Goal: Transaction & Acquisition: Download file/media

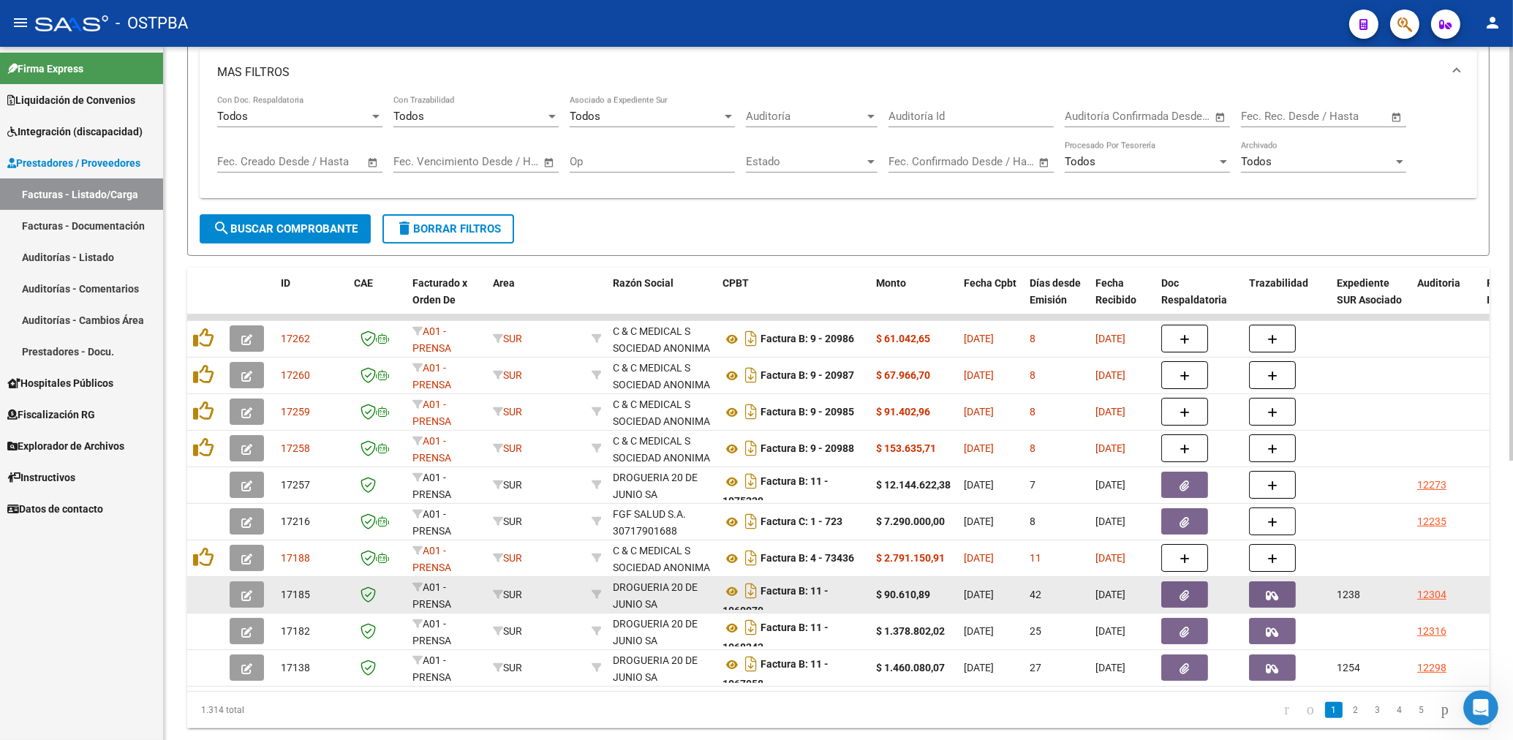
scroll to position [388, 0]
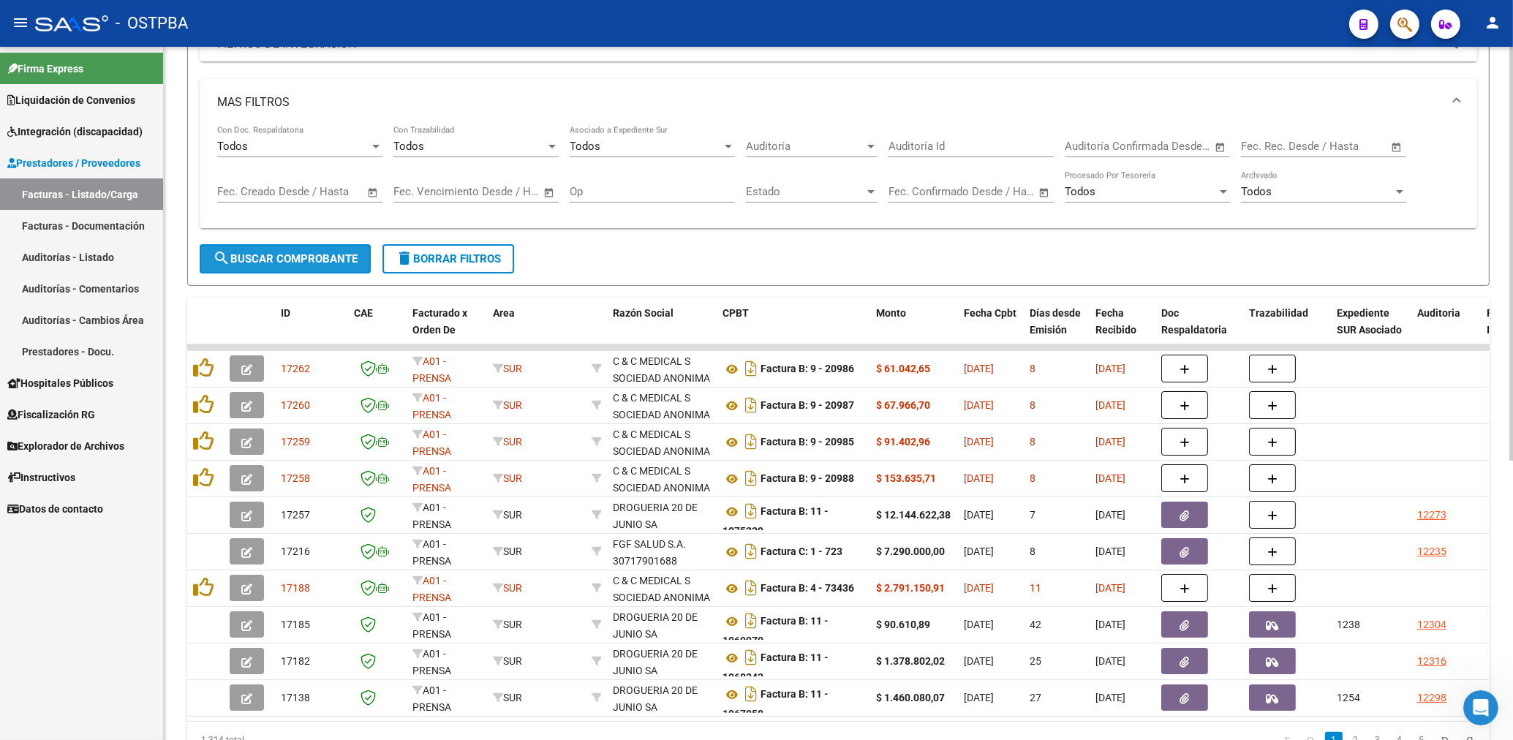
click at [337, 266] on button "search Buscar Comprobante" at bounding box center [285, 258] width 171 height 29
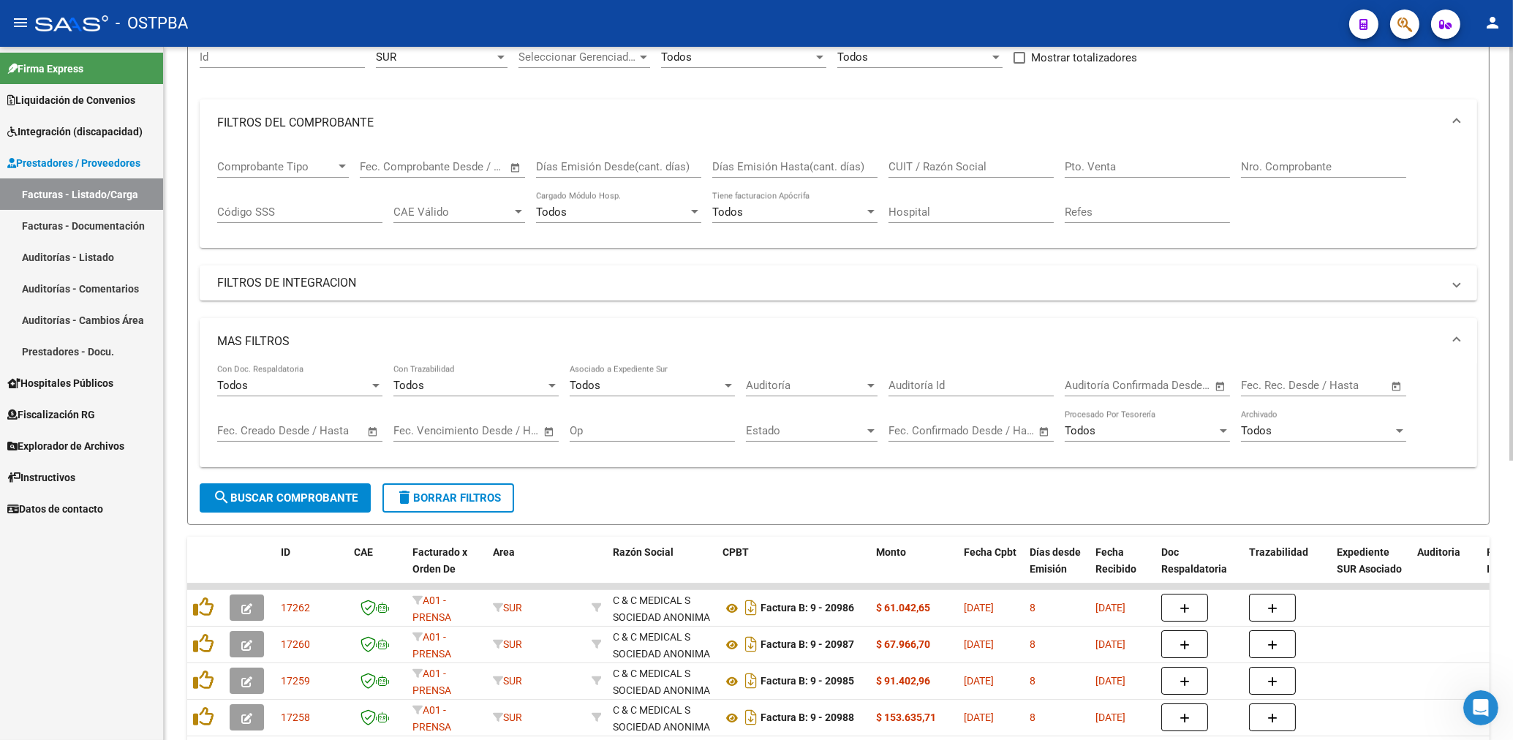
scroll to position [0, 0]
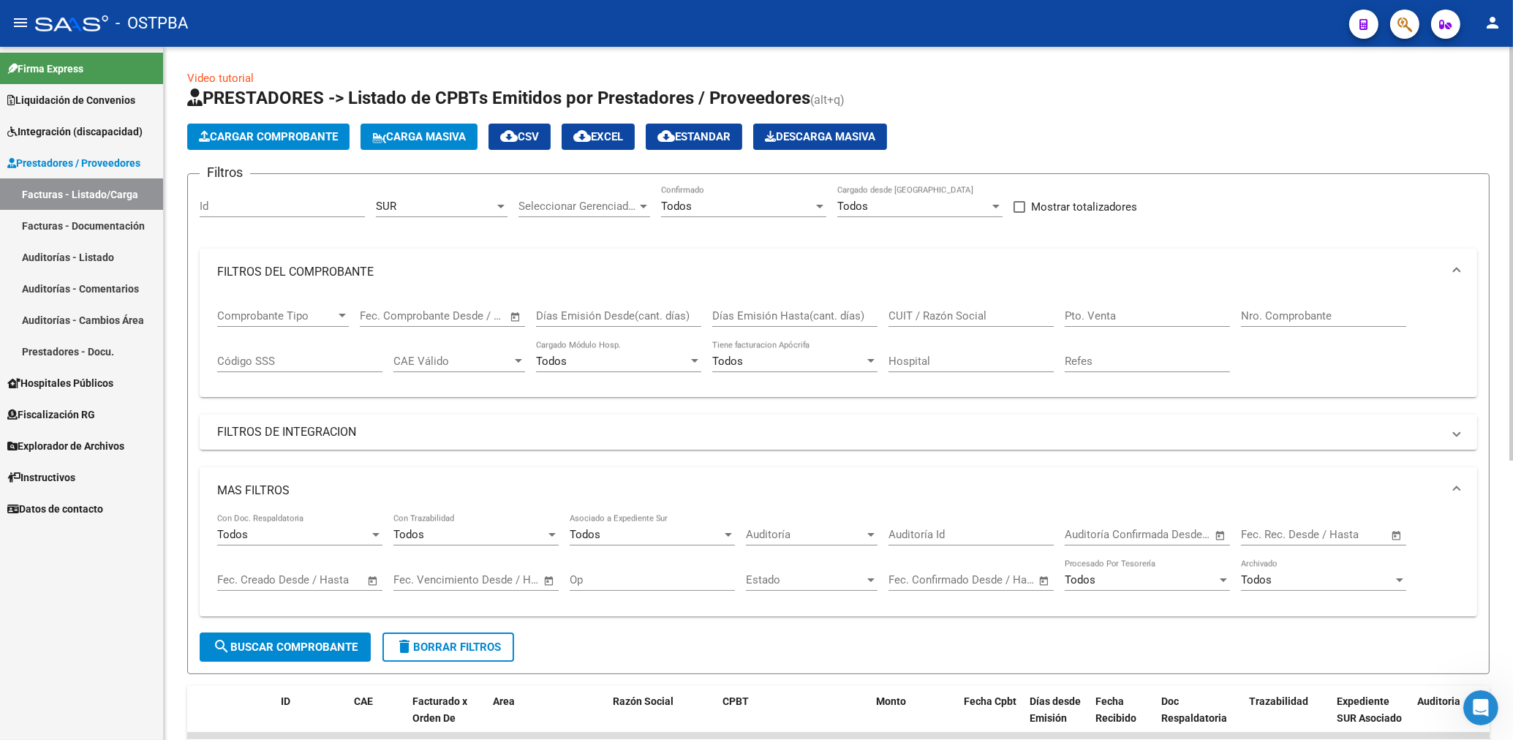
click at [428, 194] on div "SUR Area" at bounding box center [442, 201] width 132 height 31
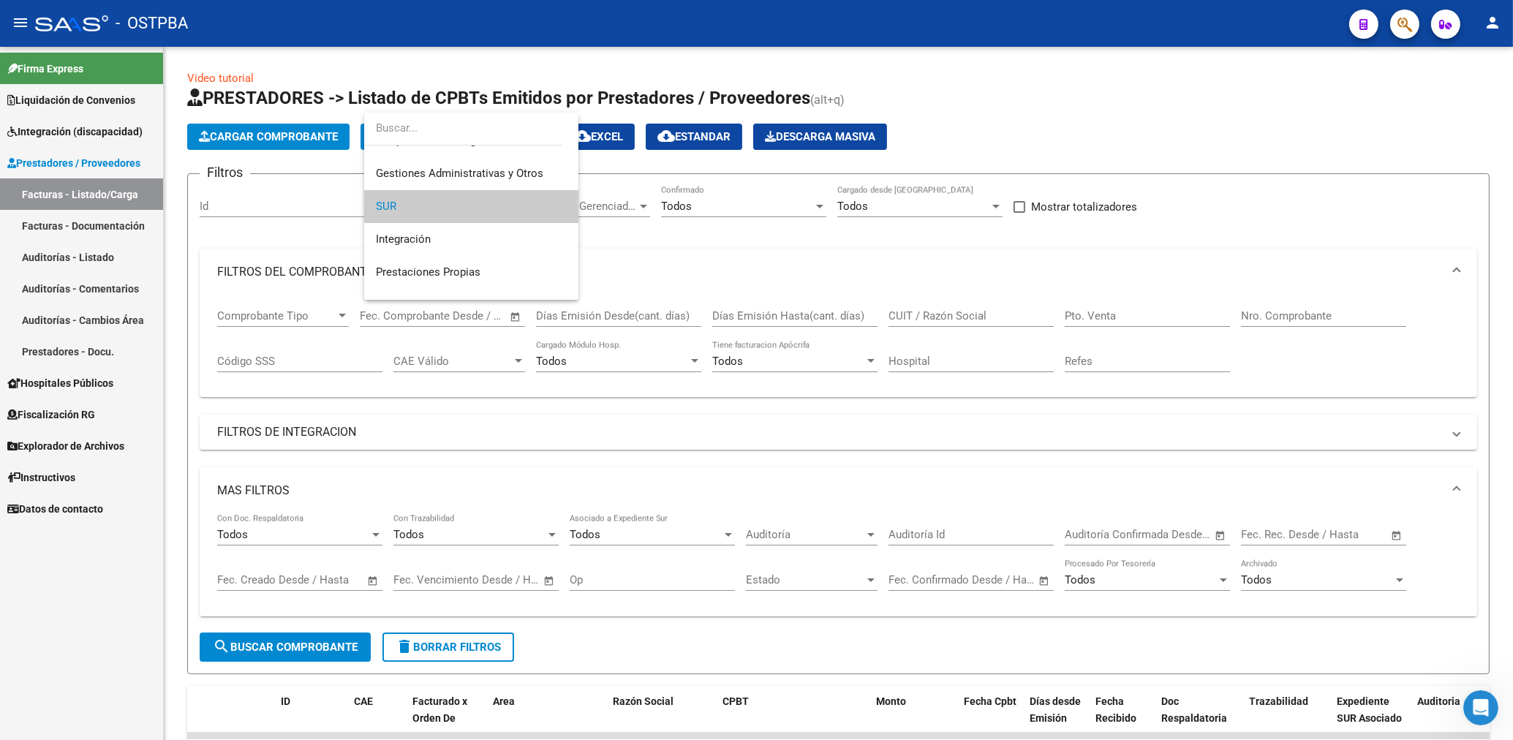
scroll to position [241, 0]
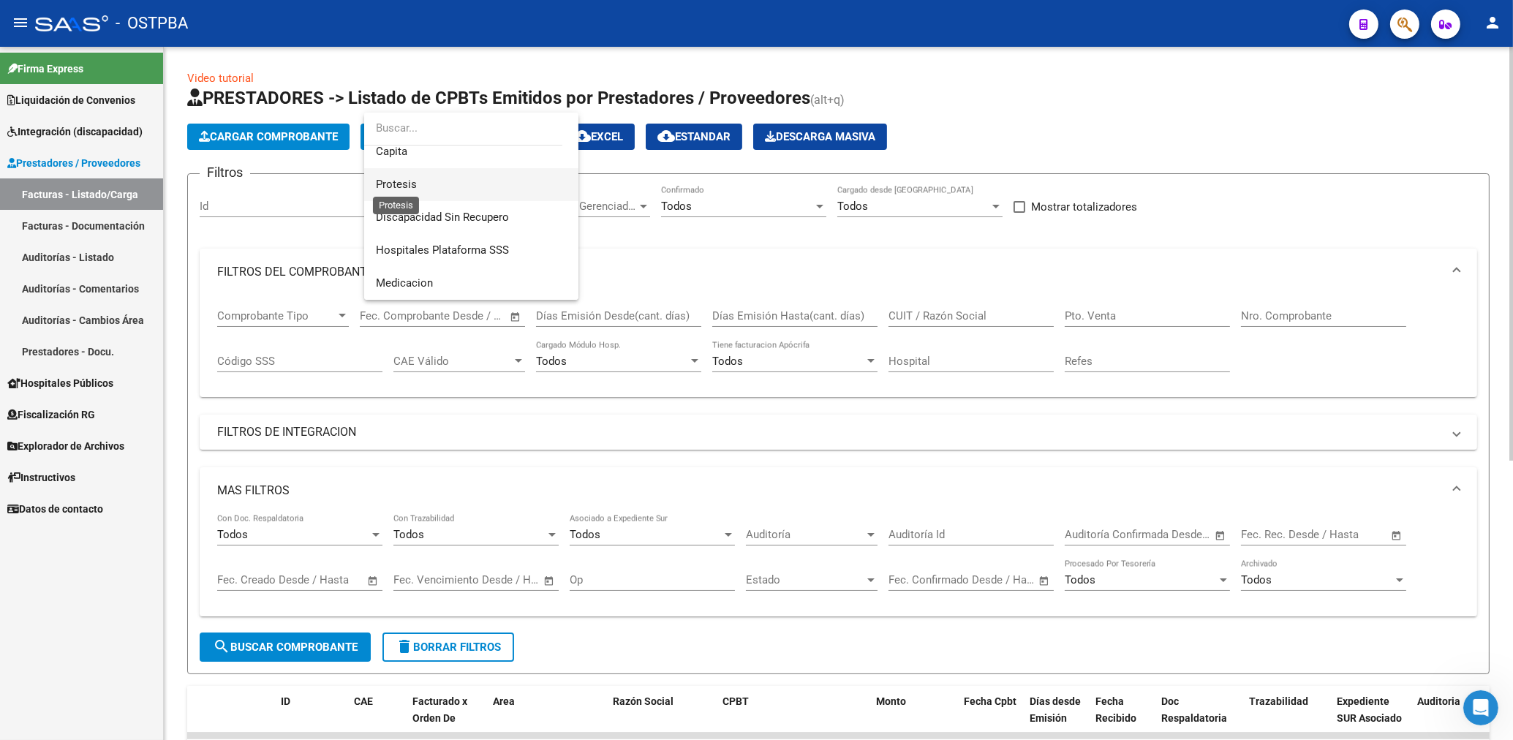
drag, startPoint x: 412, startPoint y: 183, endPoint x: 505, endPoint y: 183, distance: 92.9
click at [415, 182] on span "Protesis" at bounding box center [396, 184] width 41 height 13
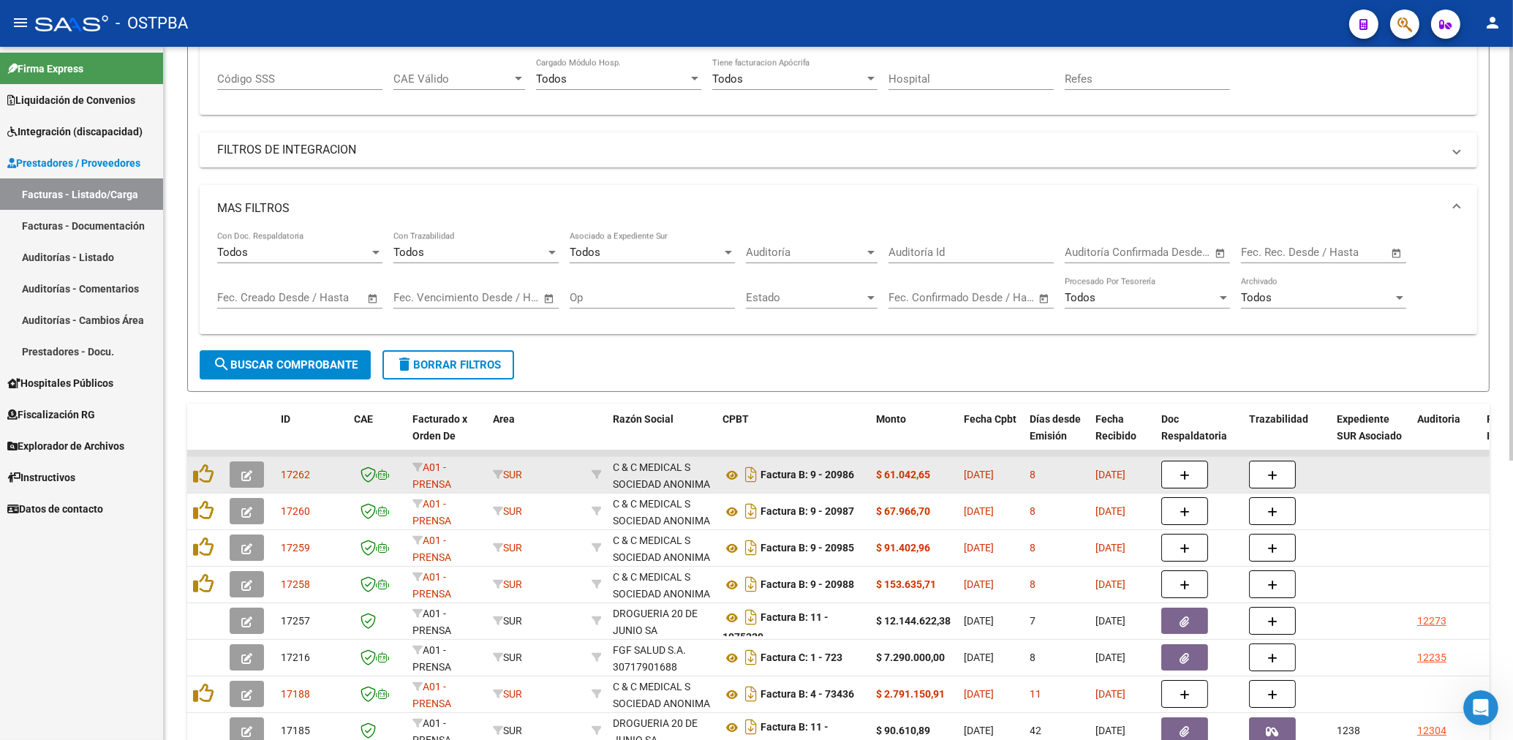
scroll to position [313, 0]
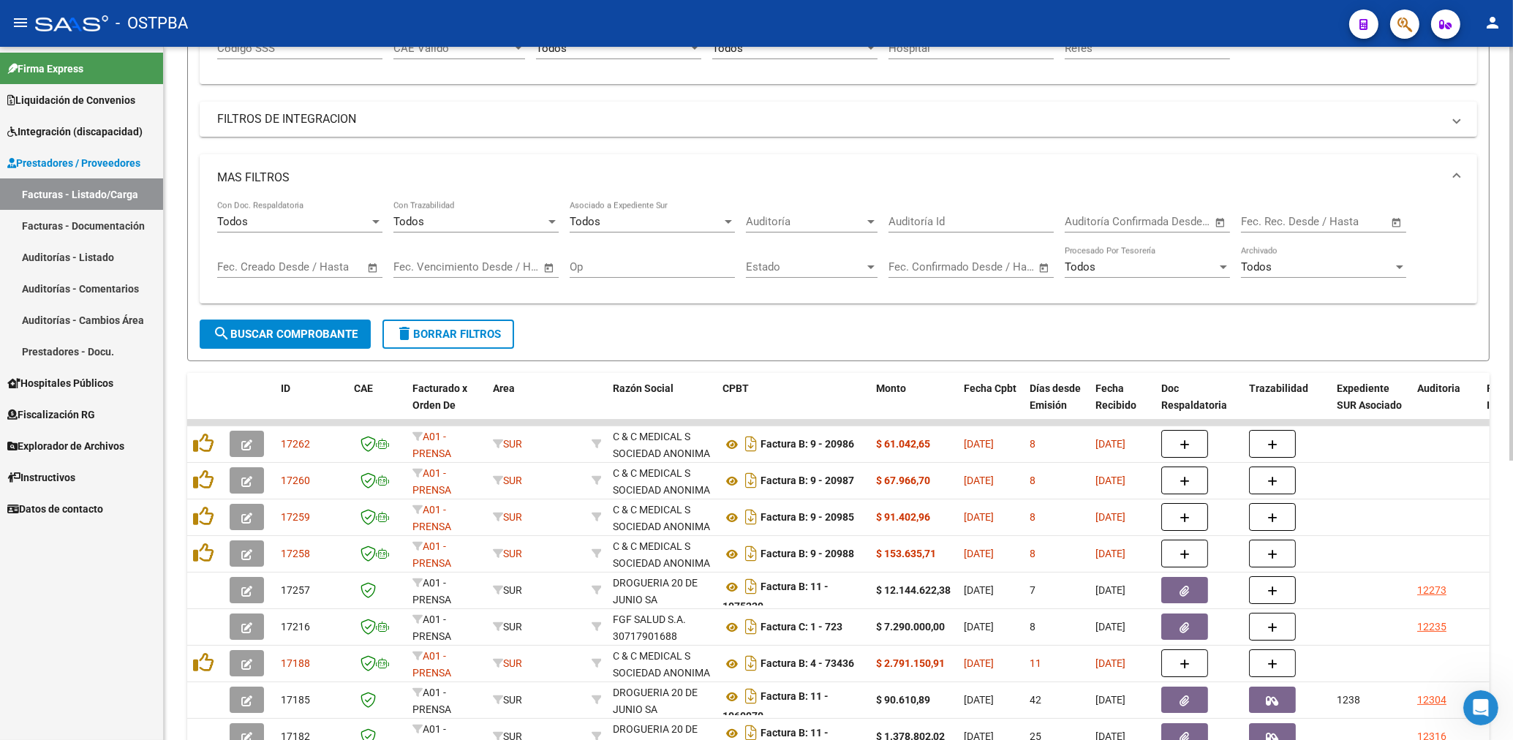
drag, startPoint x: 271, startPoint y: 336, endPoint x: 308, endPoint y: 331, distance: 37.5
click at [273, 332] on span "search Buscar Comprobante" at bounding box center [285, 334] width 145 height 13
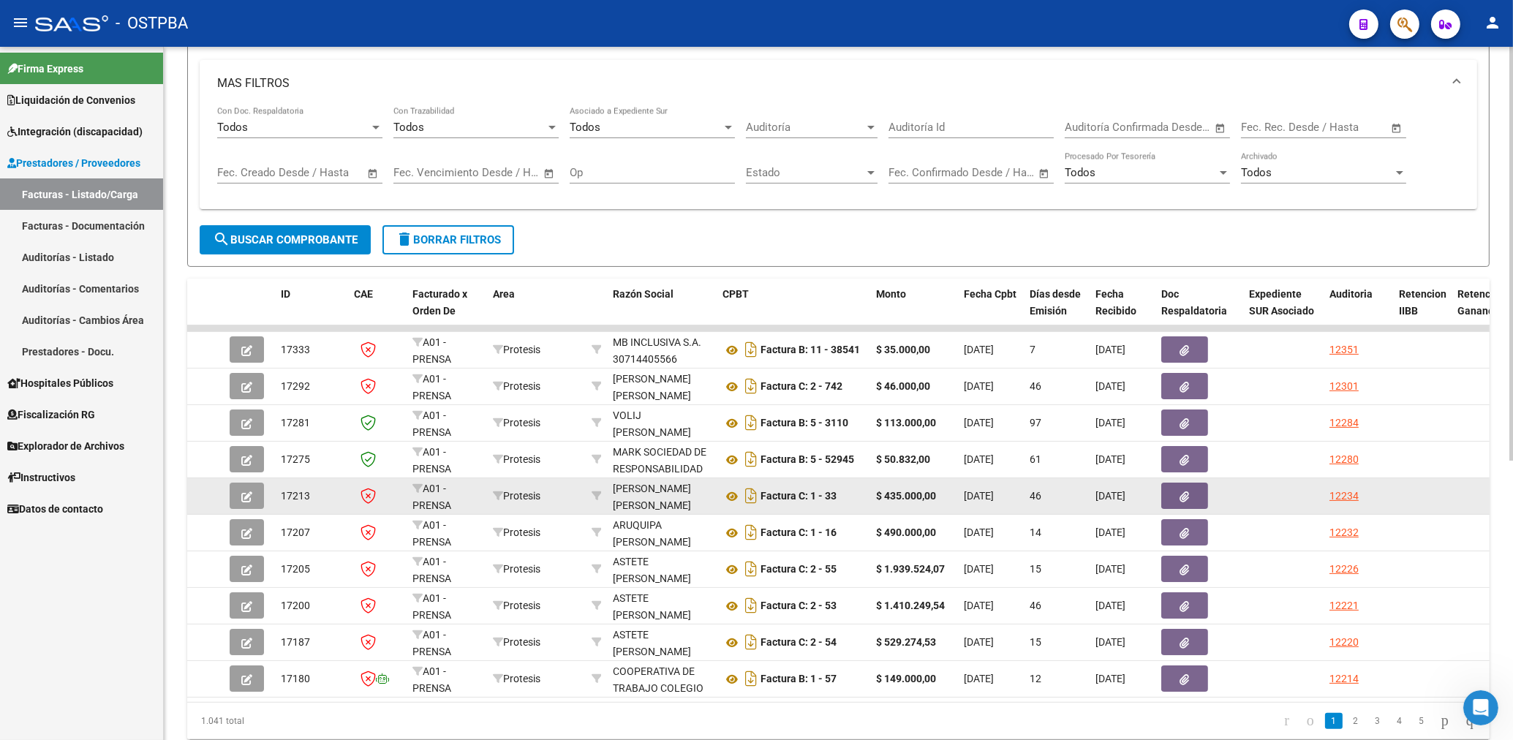
scroll to position [466, 0]
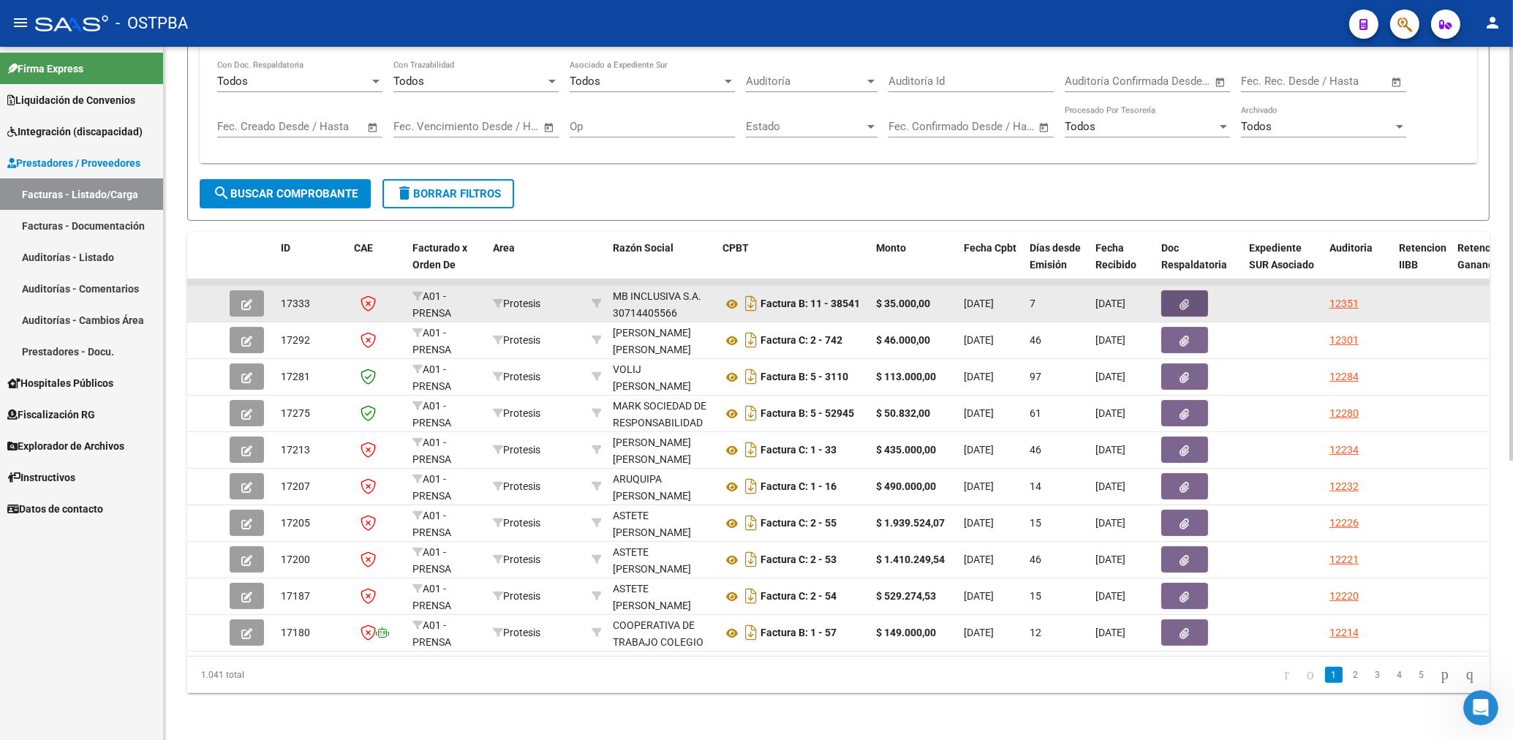
click at [1190, 294] on button "button" at bounding box center [1184, 303] width 47 height 26
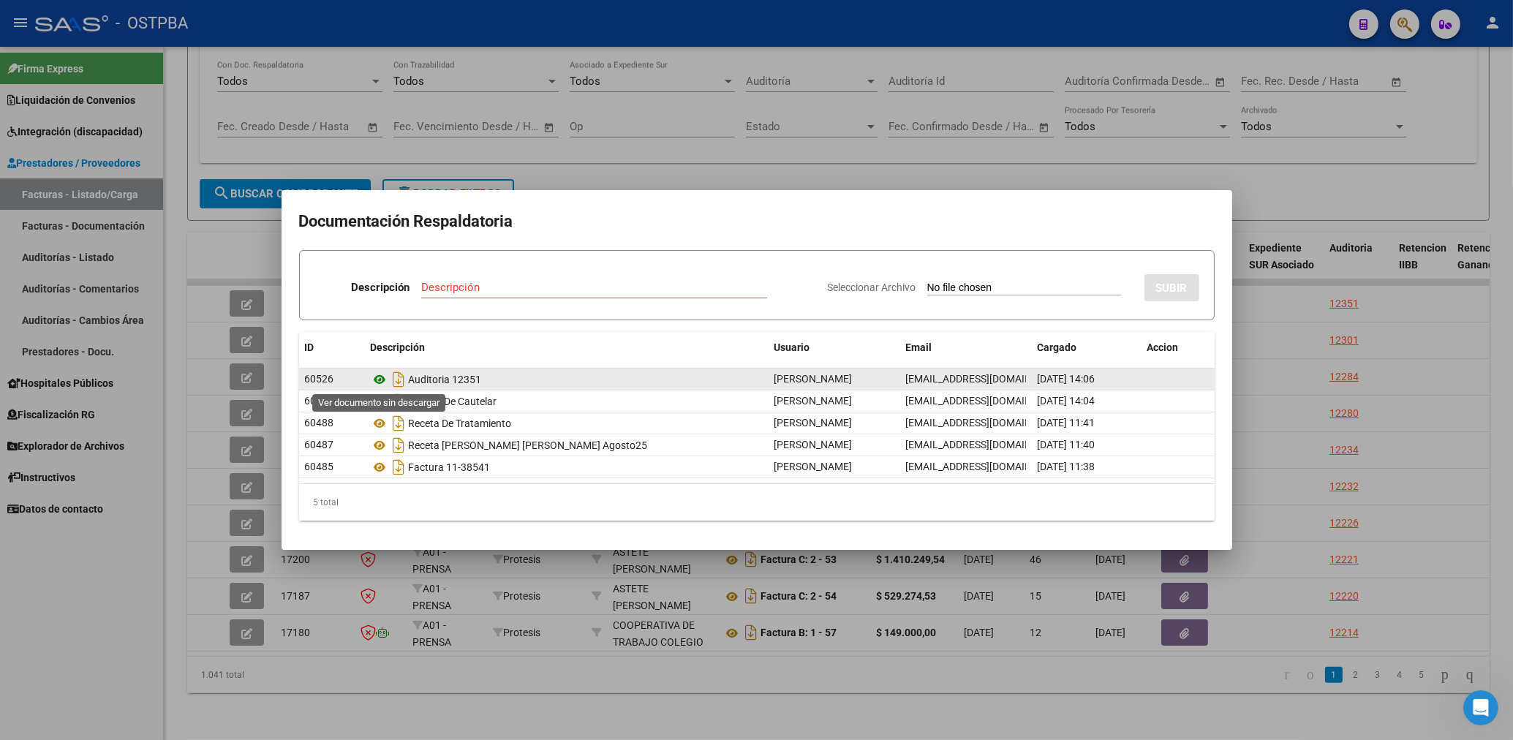
click at [382, 377] on icon at bounding box center [380, 380] width 19 height 18
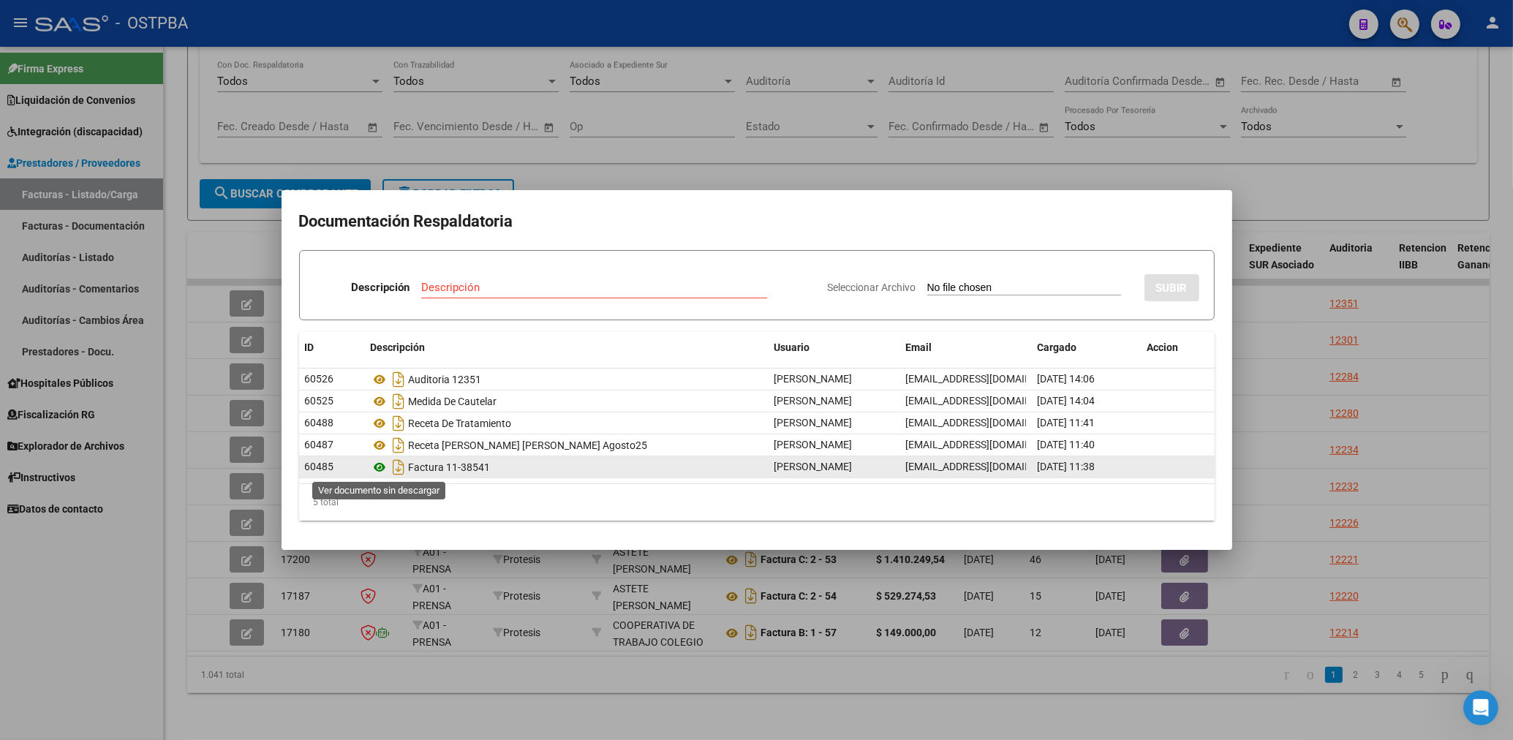
click at [374, 467] on icon at bounding box center [380, 467] width 19 height 18
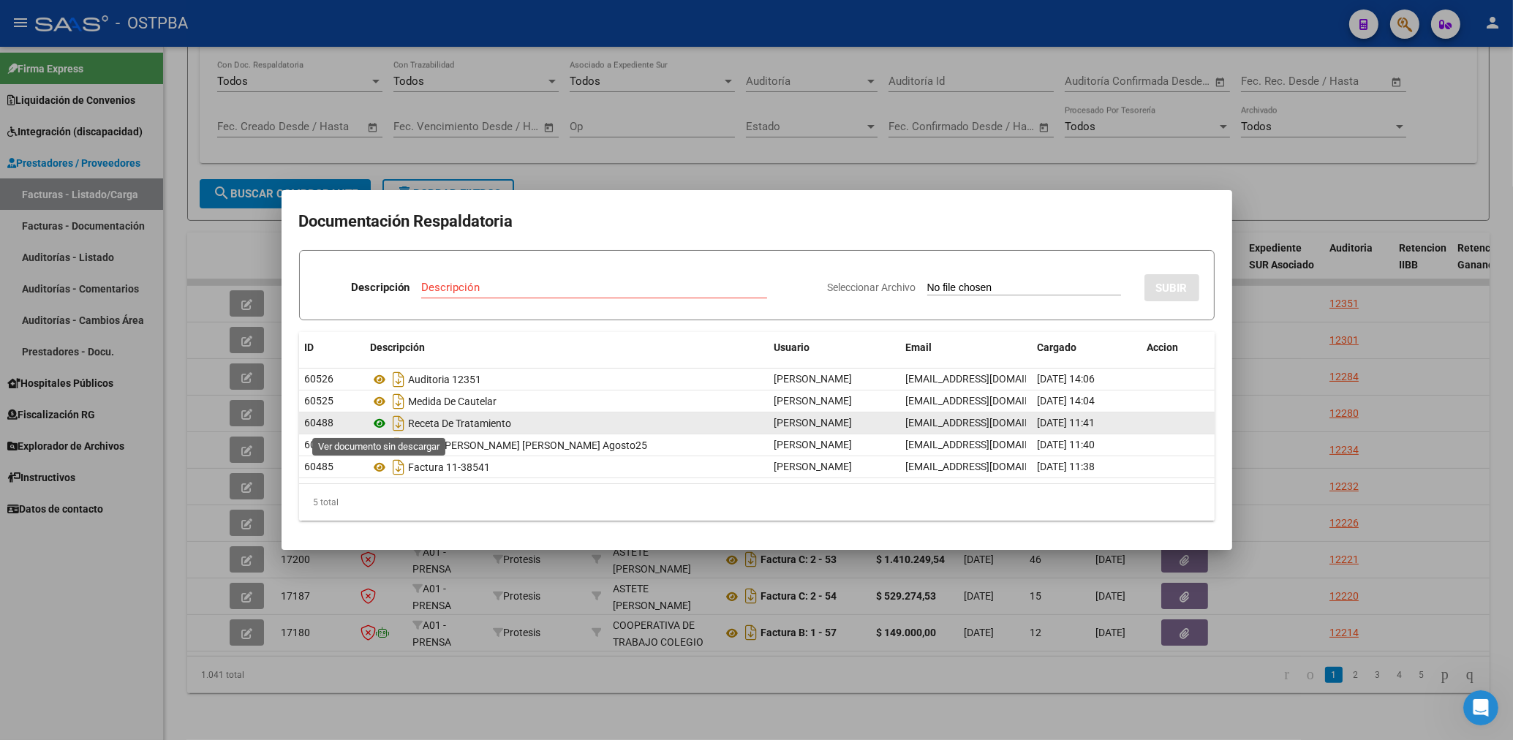
click at [380, 418] on icon at bounding box center [380, 424] width 19 height 18
click at [379, 426] on icon at bounding box center [380, 424] width 19 height 18
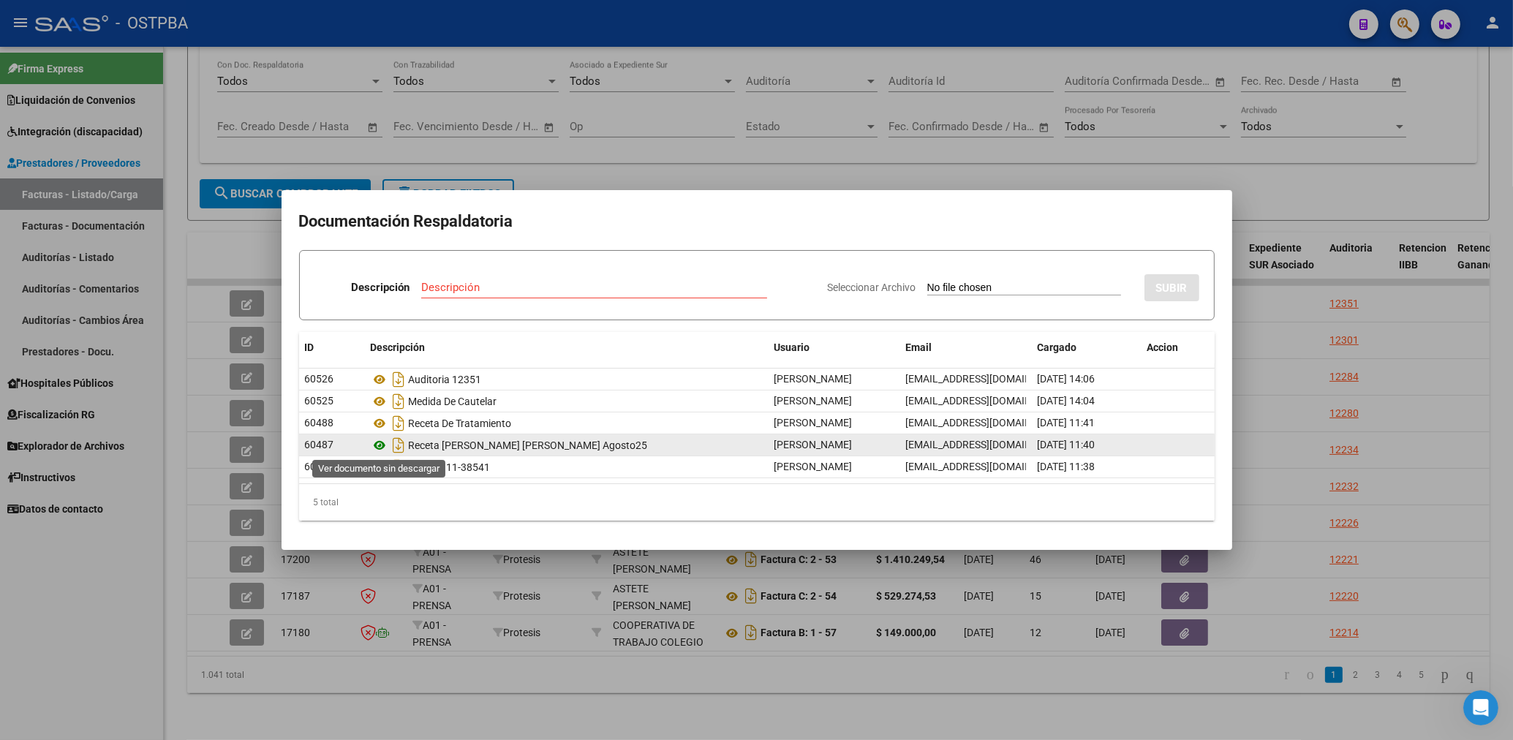
click at [378, 443] on icon at bounding box center [380, 445] width 19 height 18
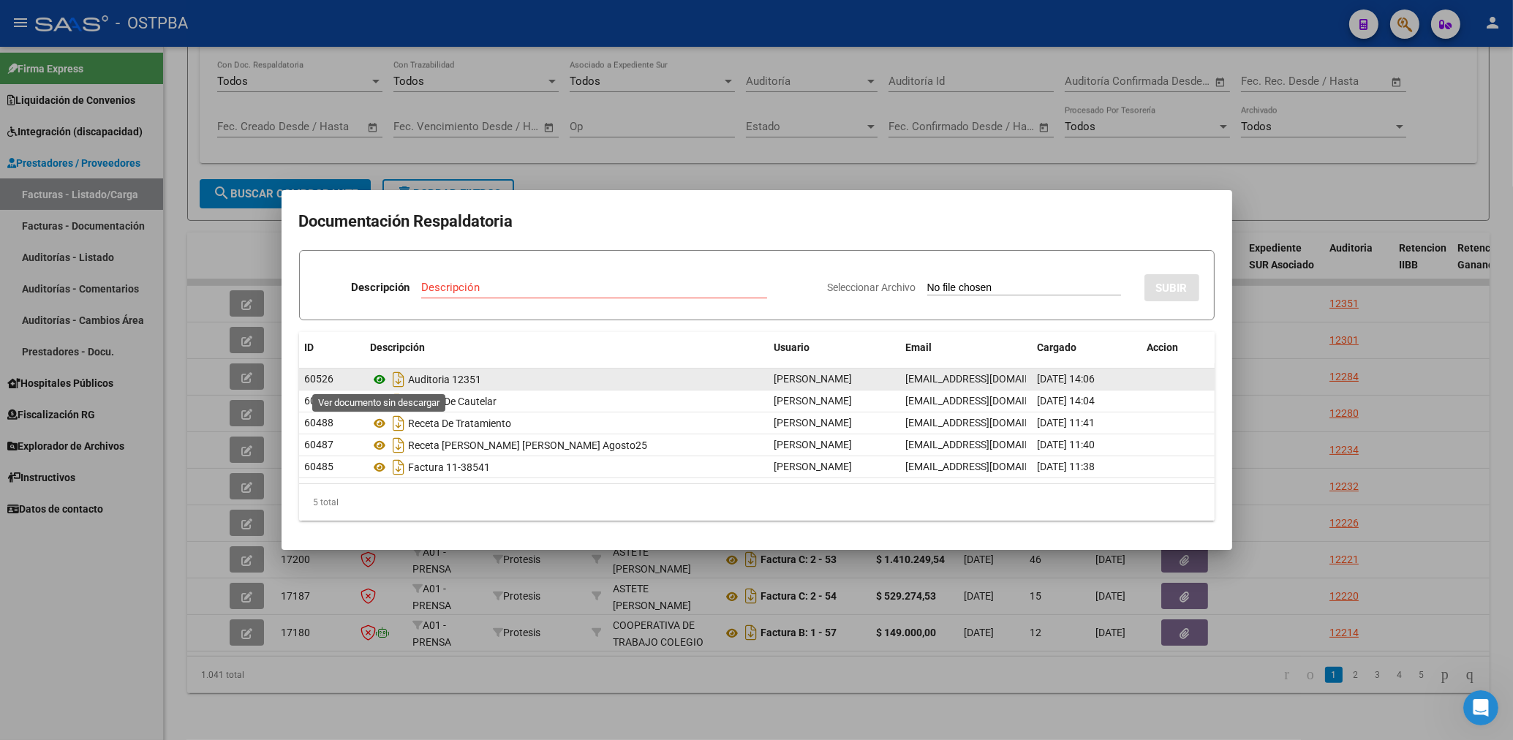
click at [383, 379] on icon at bounding box center [380, 380] width 19 height 18
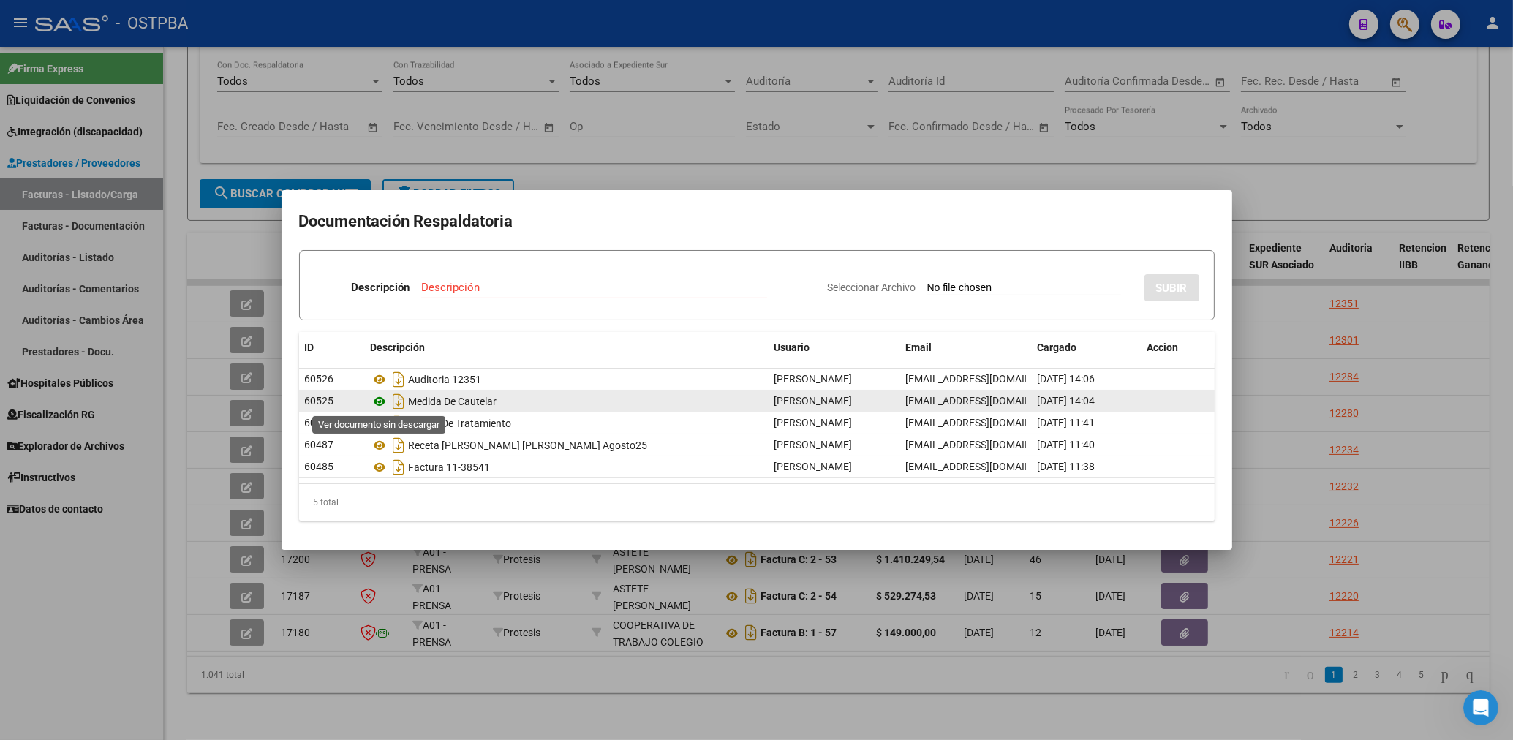
click at [383, 401] on icon at bounding box center [380, 402] width 19 height 18
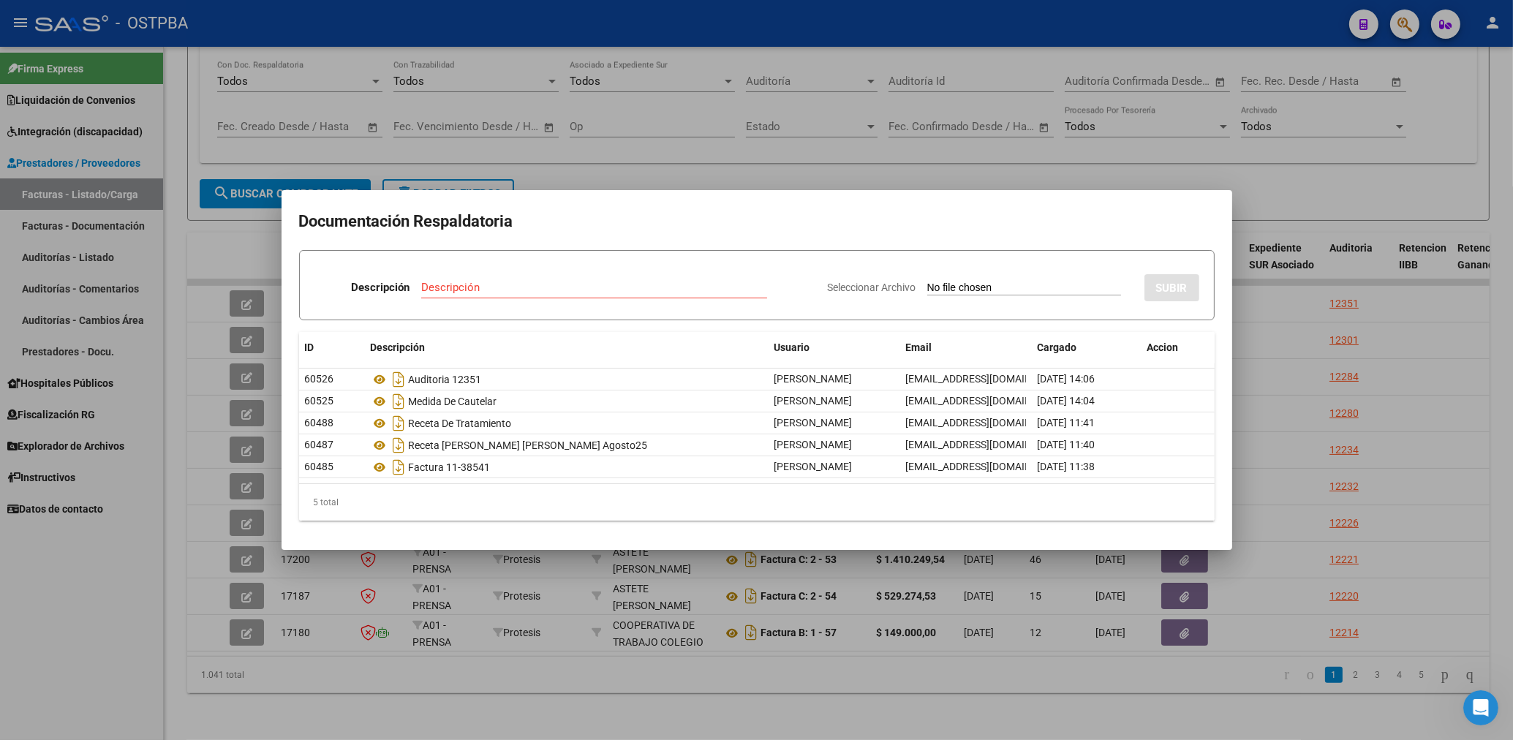
click at [669, 163] on div at bounding box center [756, 370] width 1513 height 740
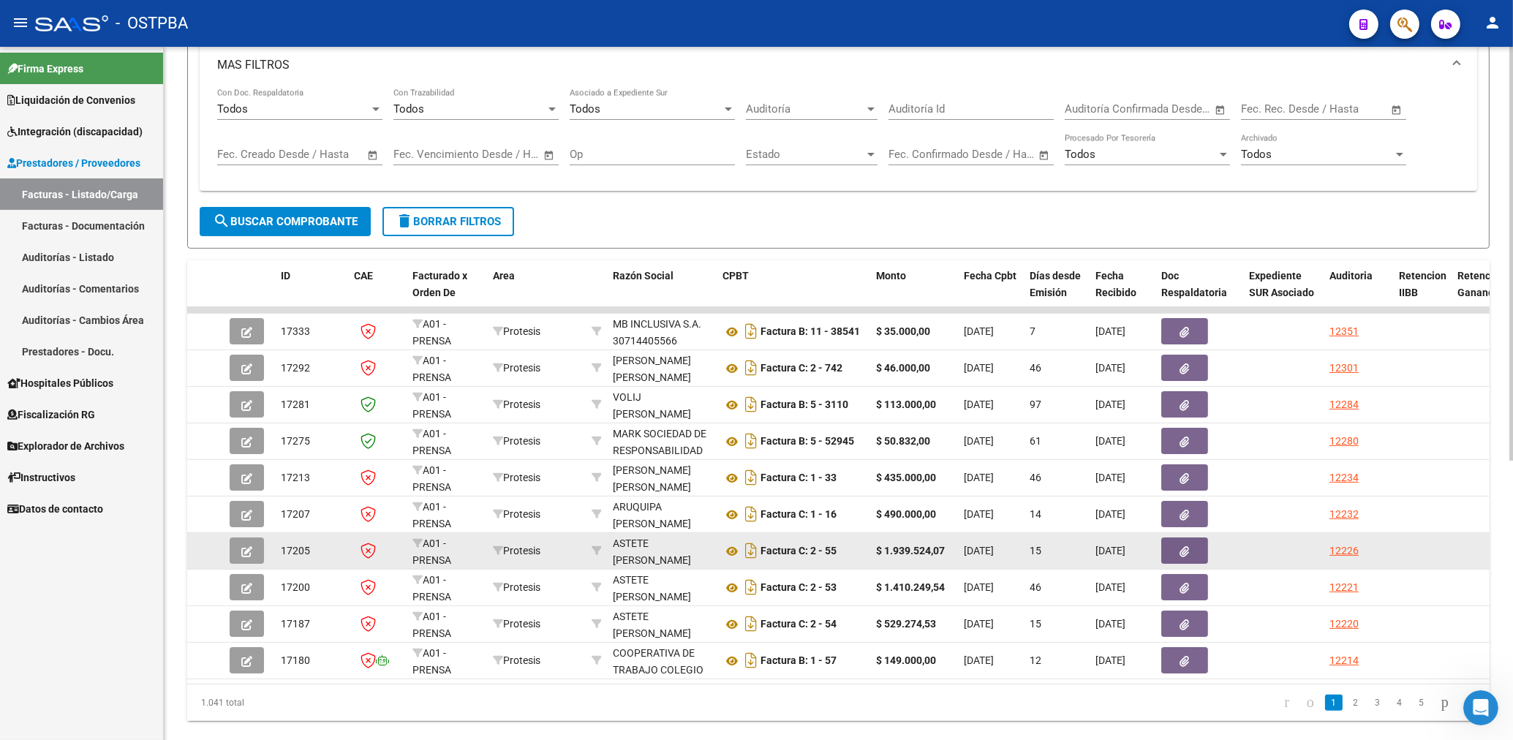
scroll to position [388, 0]
